Goal: Information Seeking & Learning: Learn about a topic

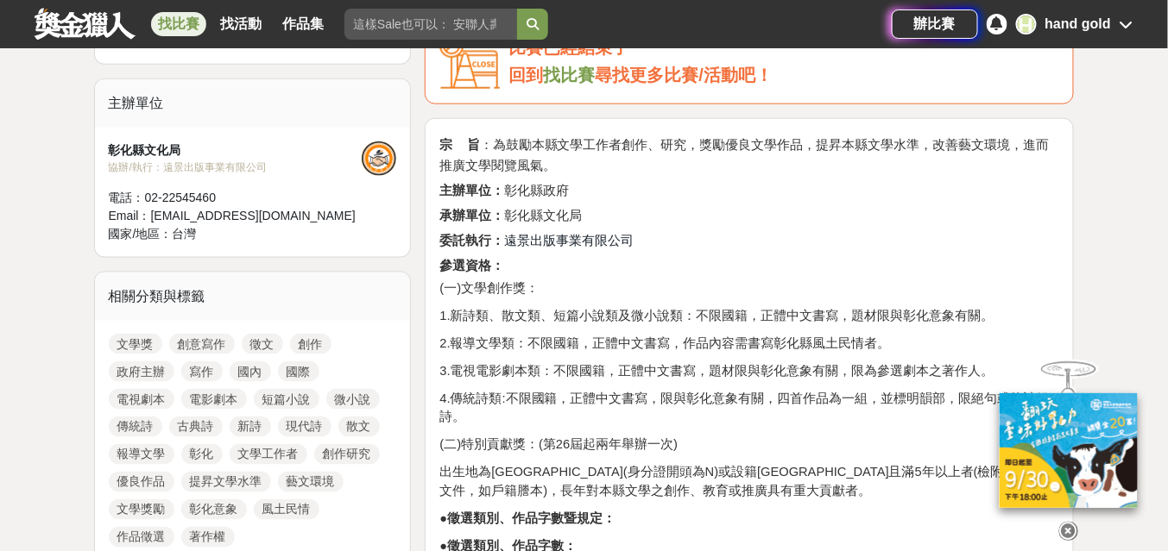
scroll to position [759, 0]
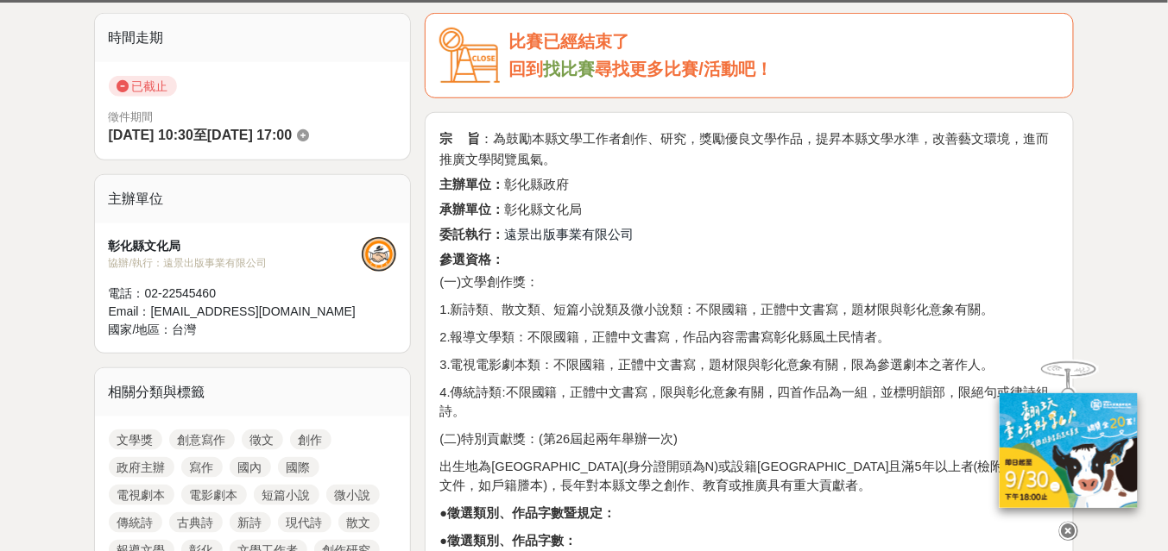
scroll to position [414, 0]
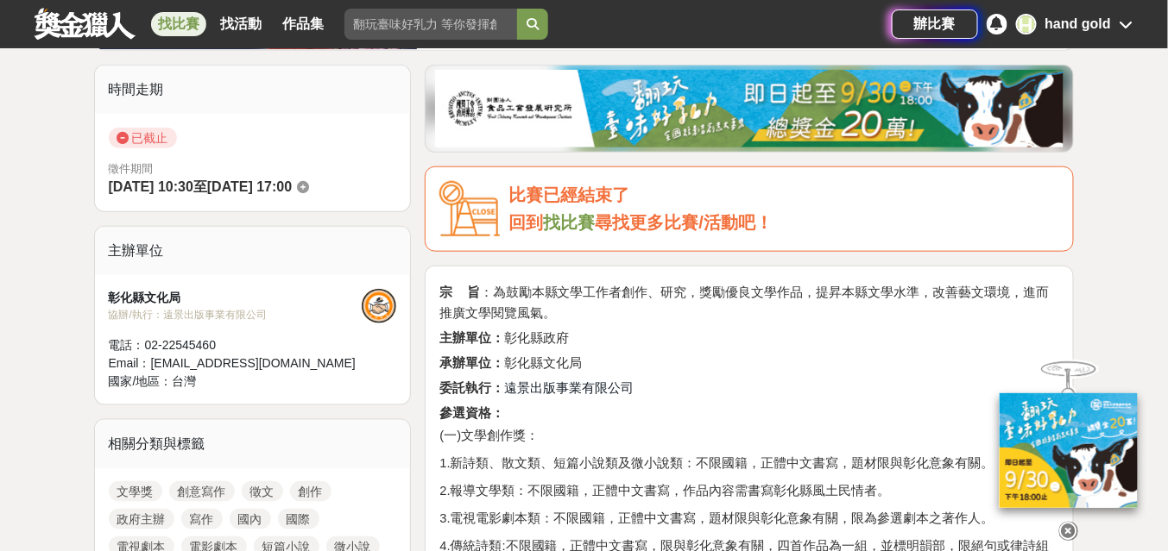
click at [1070, 528] on icon at bounding box center [1068, 531] width 19 height 19
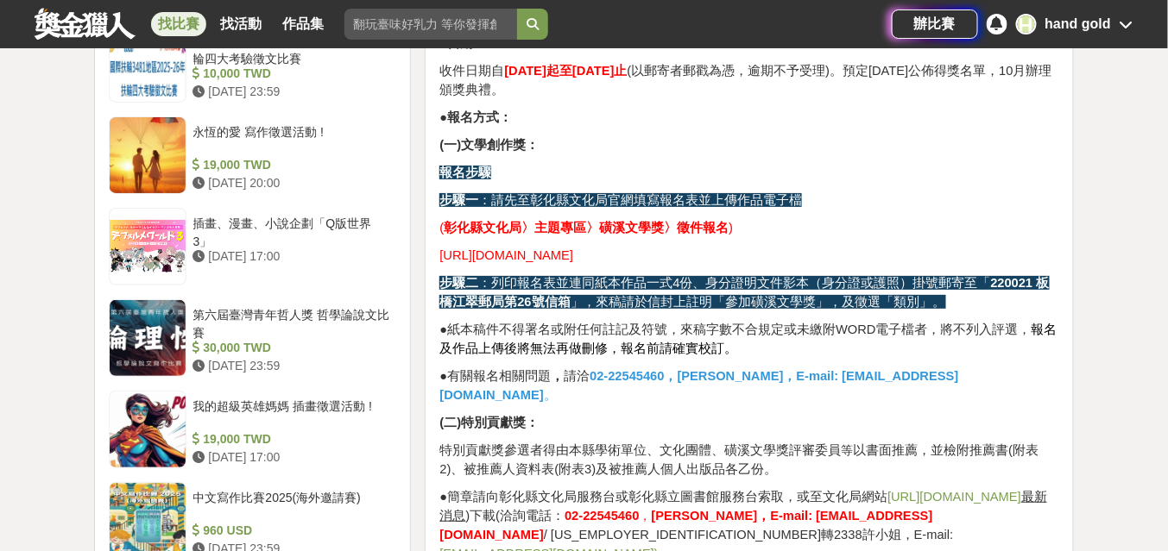
scroll to position [1795, 0]
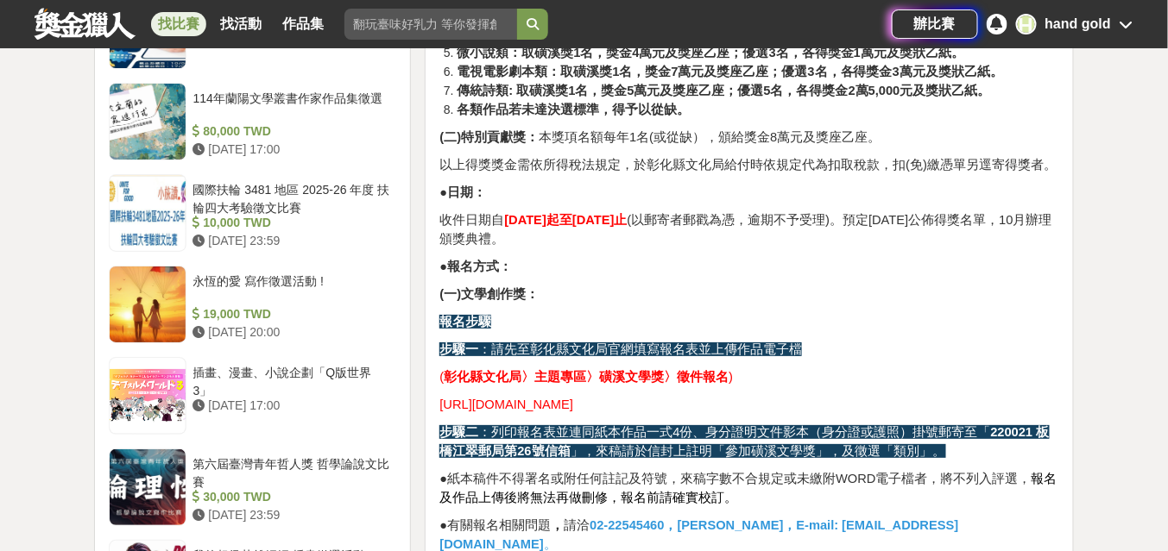
click at [620, 318] on p "報名步驟" at bounding box center [749, 321] width 620 height 19
click at [746, 368] on p "( 彰化縣文化局〉主題專區〉磺溪文學獎〉徵件報名 )" at bounding box center [749, 377] width 620 height 19
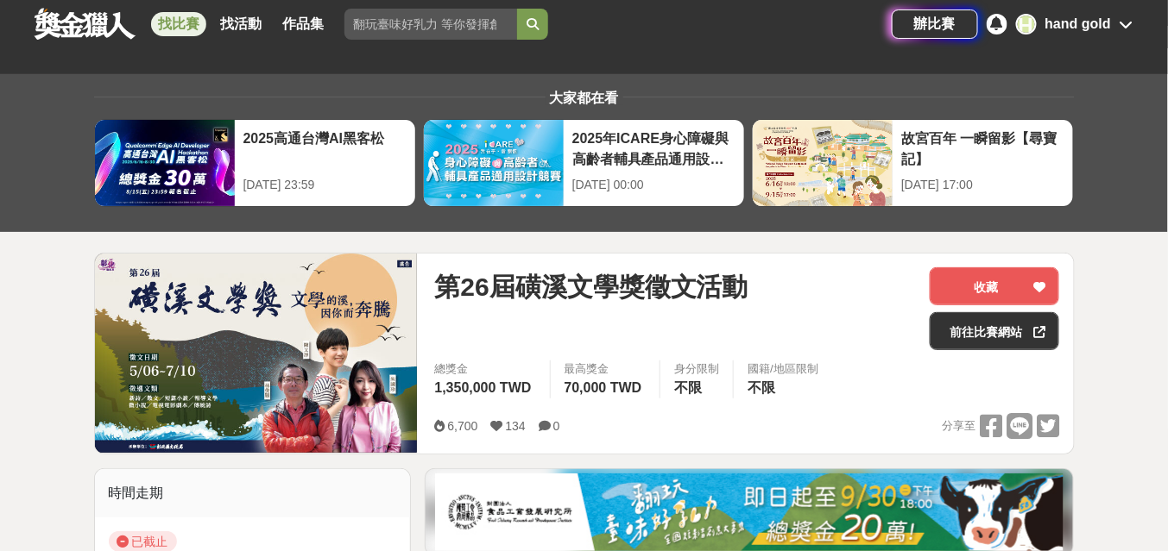
scroll to position [0, 0]
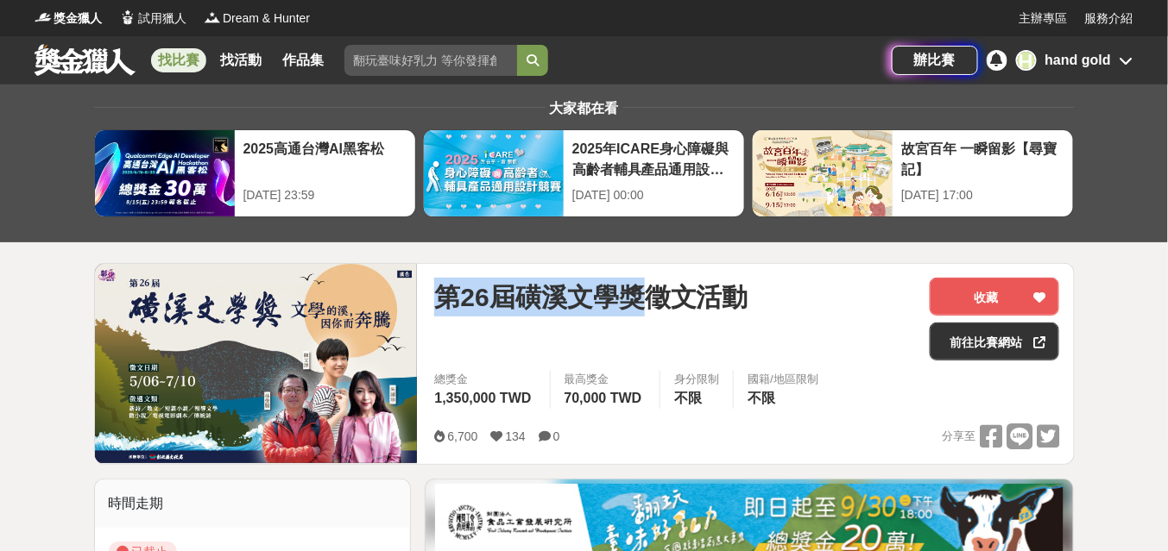
drag, startPoint x: 444, startPoint y: 301, endPoint x: 649, endPoint y: 297, distance: 205.5
click at [649, 297] on span "第26屆磺溪文學獎徵文活動" at bounding box center [590, 297] width 313 height 39
